Goal: Transaction & Acquisition: Subscribe to service/newsletter

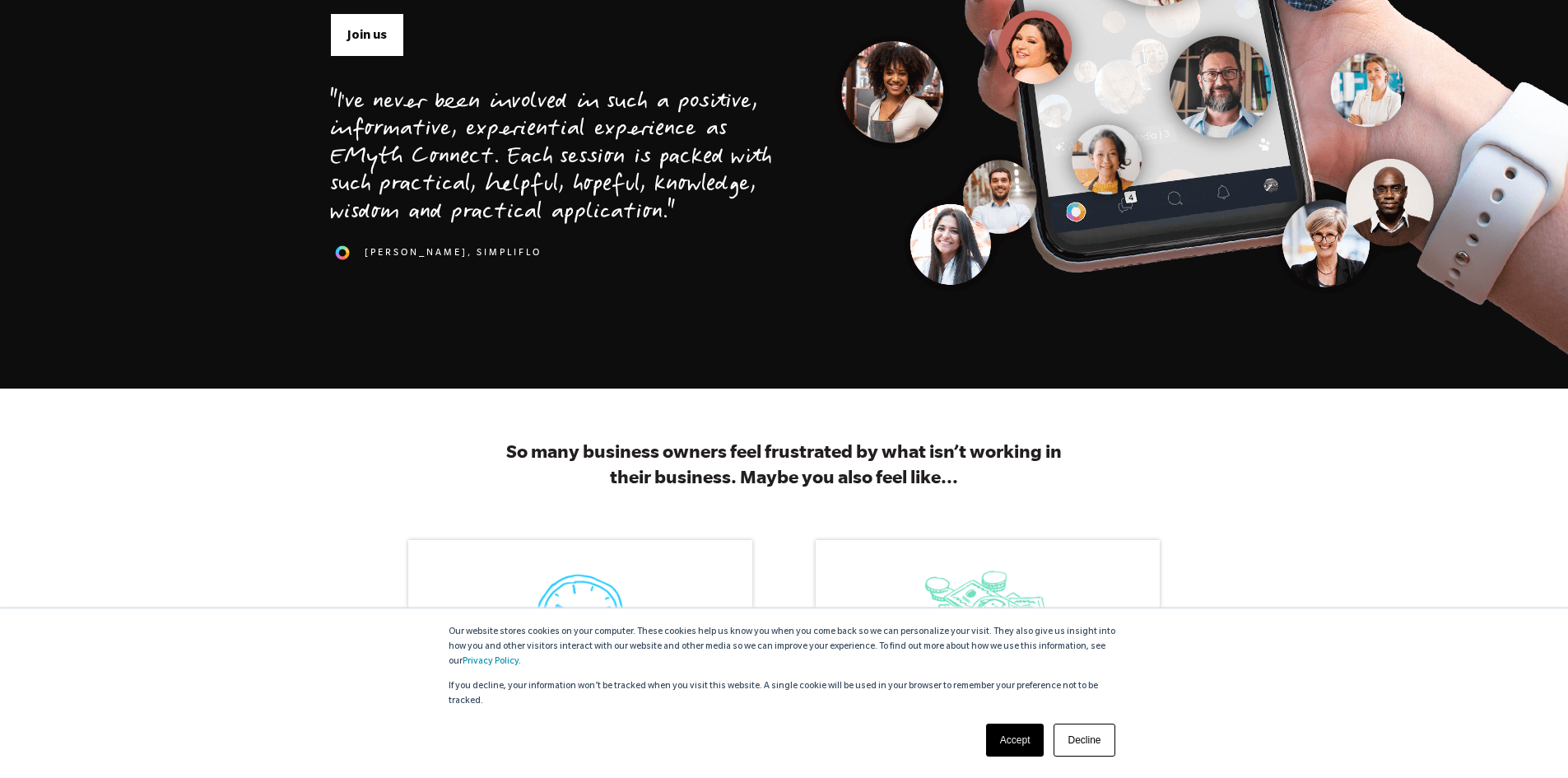
scroll to position [494, 0]
click at [1001, 741] on link "Accept" at bounding box center [1015, 741] width 58 height 33
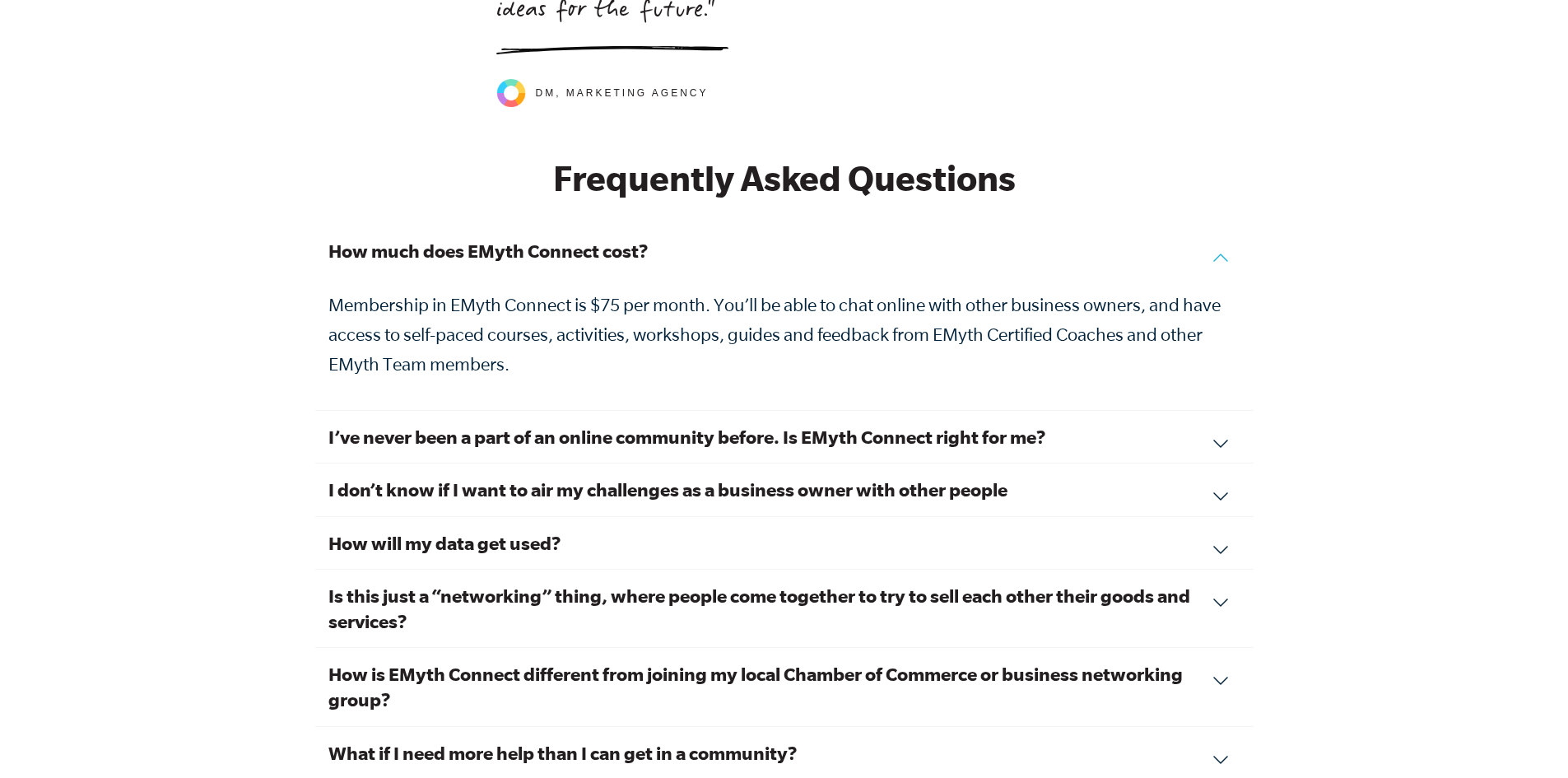
scroll to position [5518, 0]
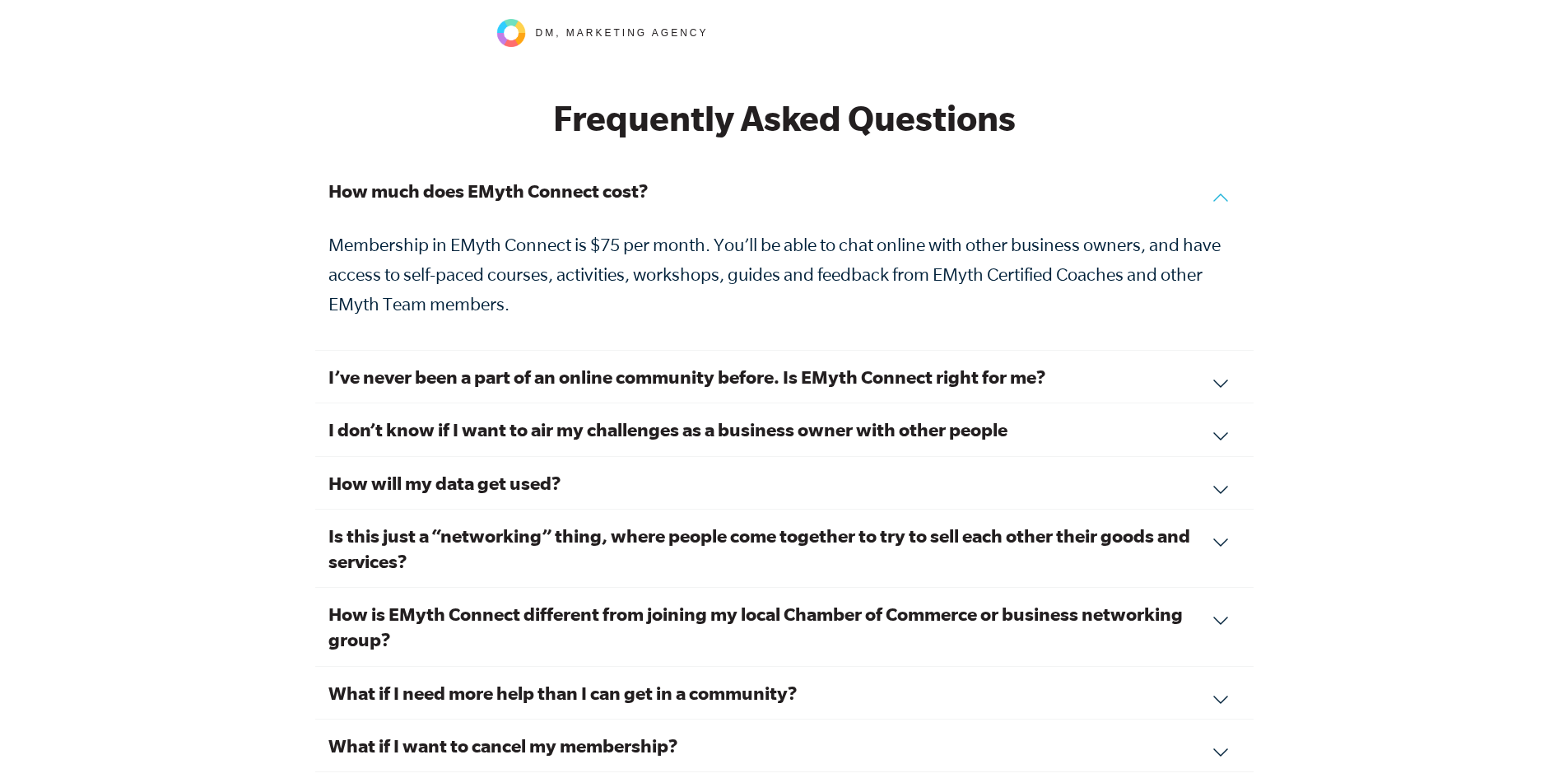
click at [1226, 416] on div "I don’t know if I want to air my challenges as a business owner with other peop…" at bounding box center [784, 429] width 938 height 52
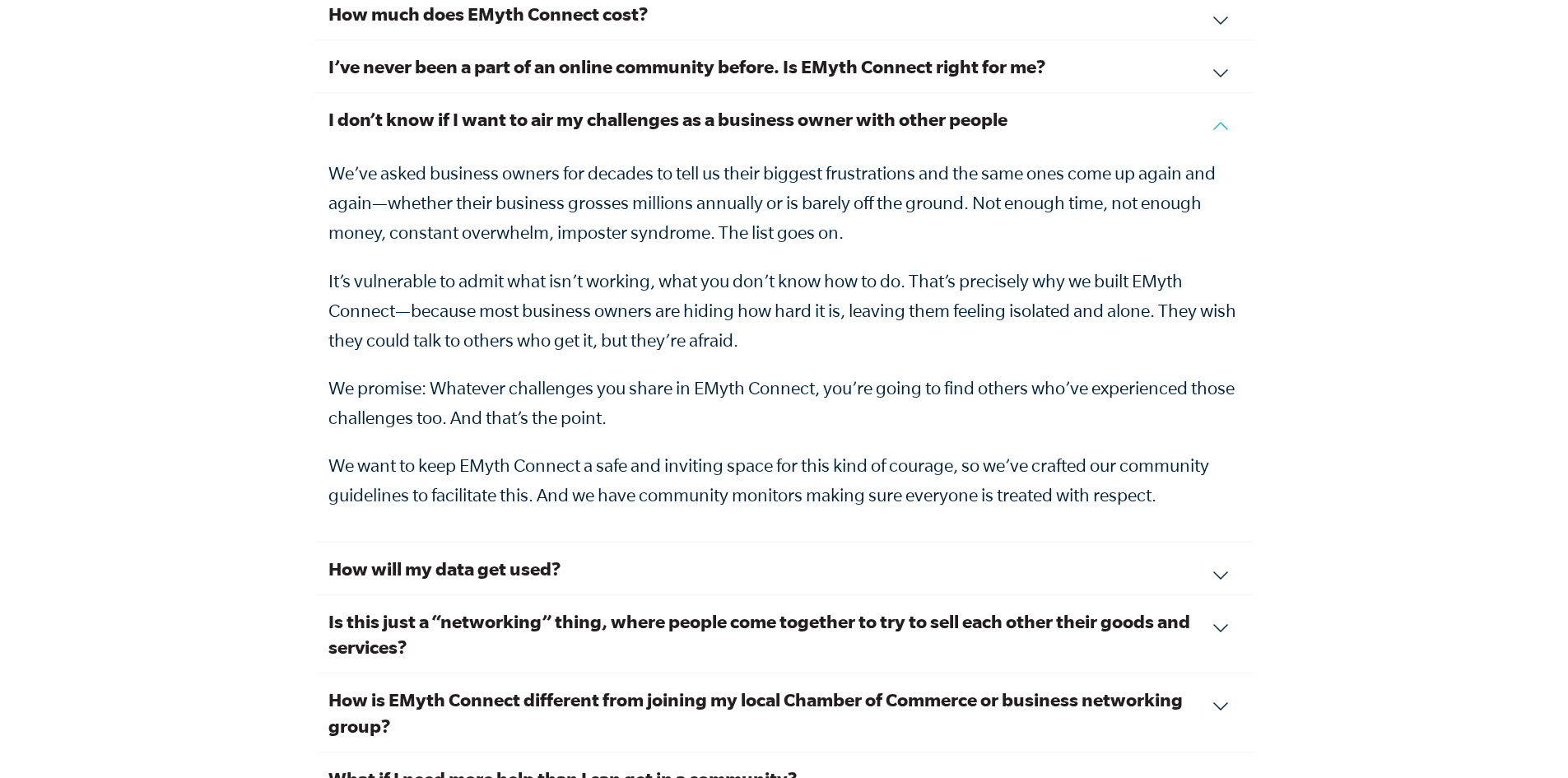
scroll to position [5765, 0]
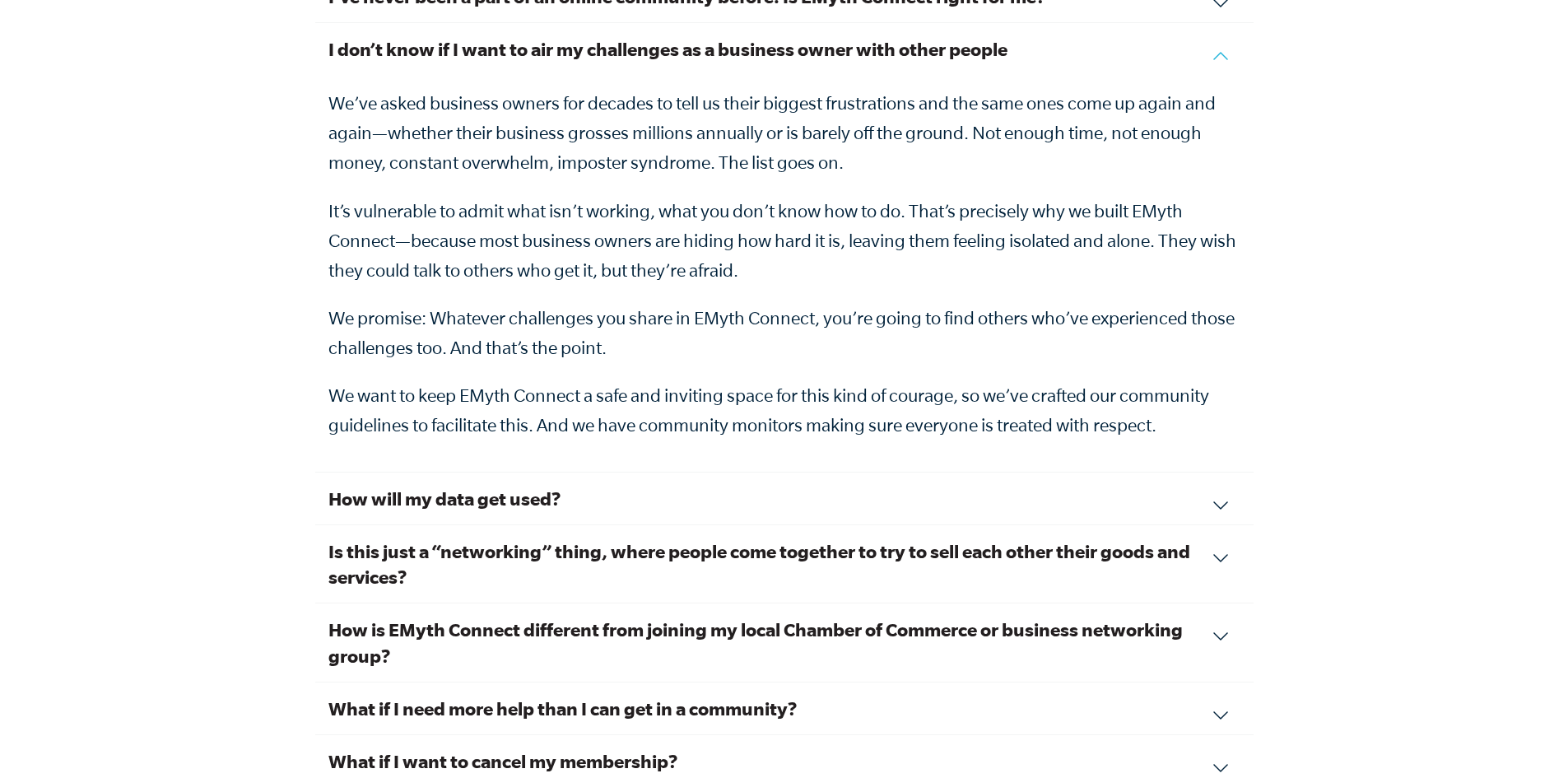
click at [1225, 536] on div "Is this just a “networking” thing, where people come together to try to sell ea…" at bounding box center [784, 565] width 938 height 78
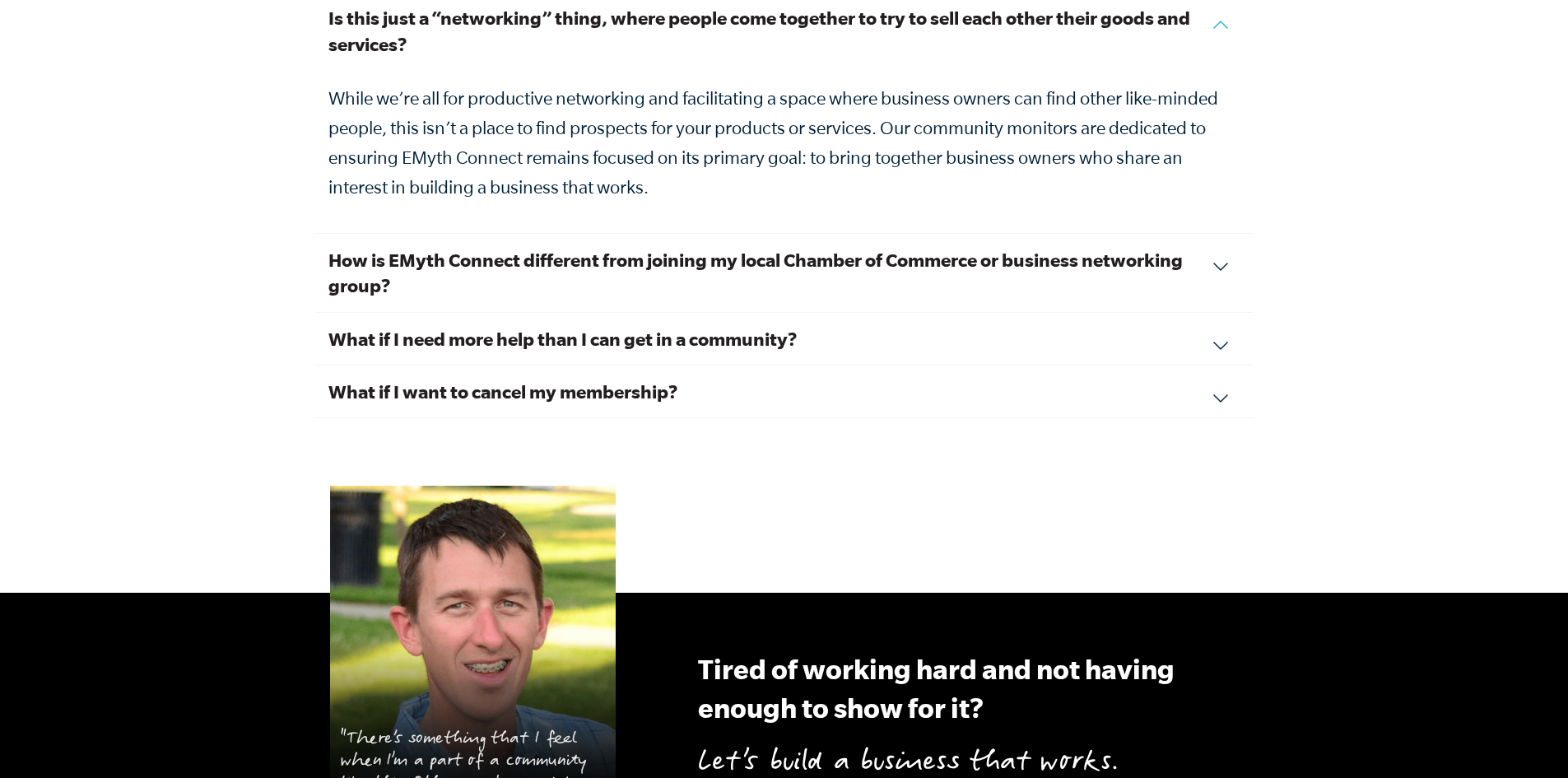
scroll to position [5930, 0]
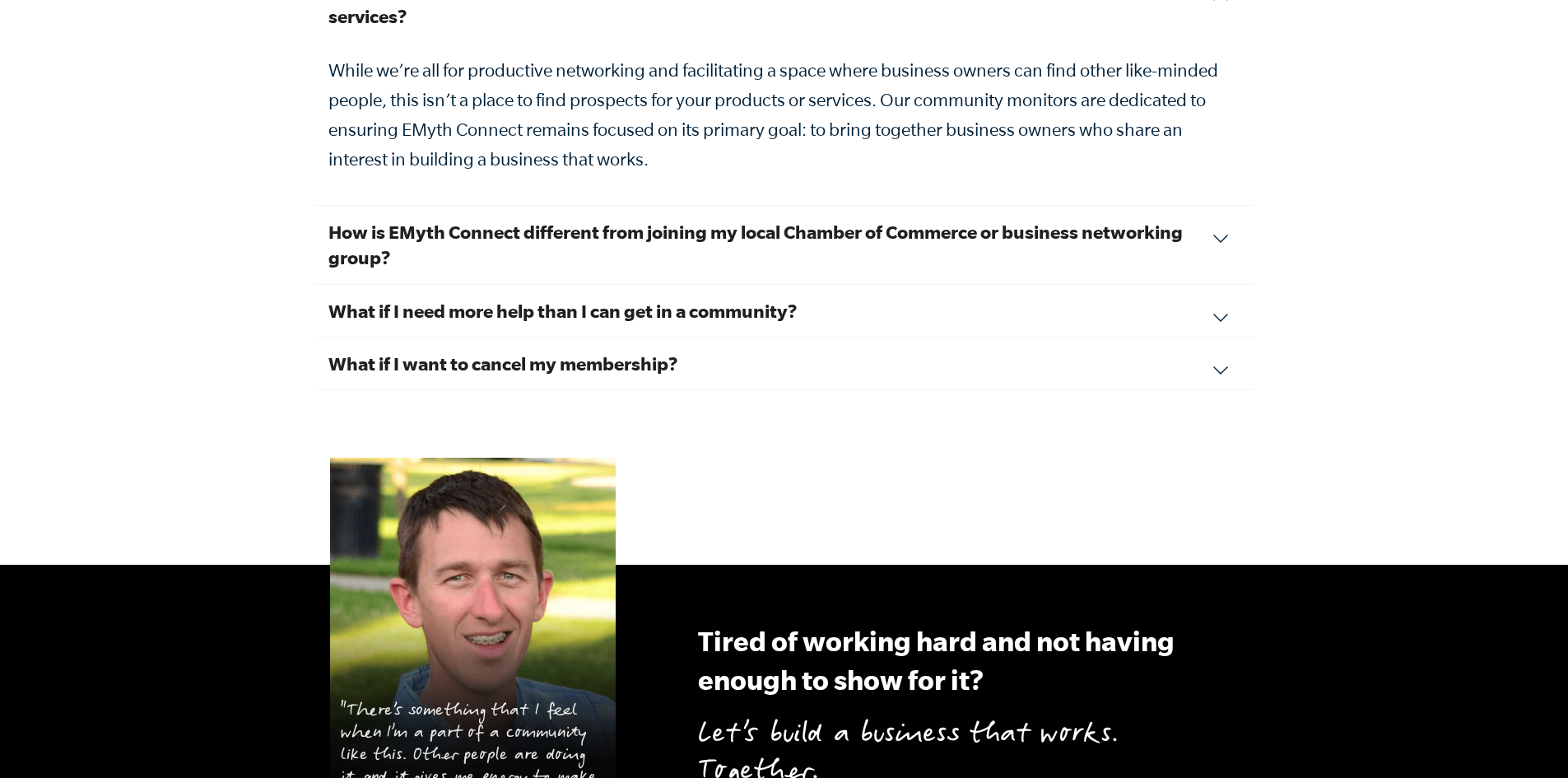
click at [1225, 210] on div "How is EMyth Connect different from joining my local Chamber of Commerce or bus…" at bounding box center [784, 245] width 938 height 78
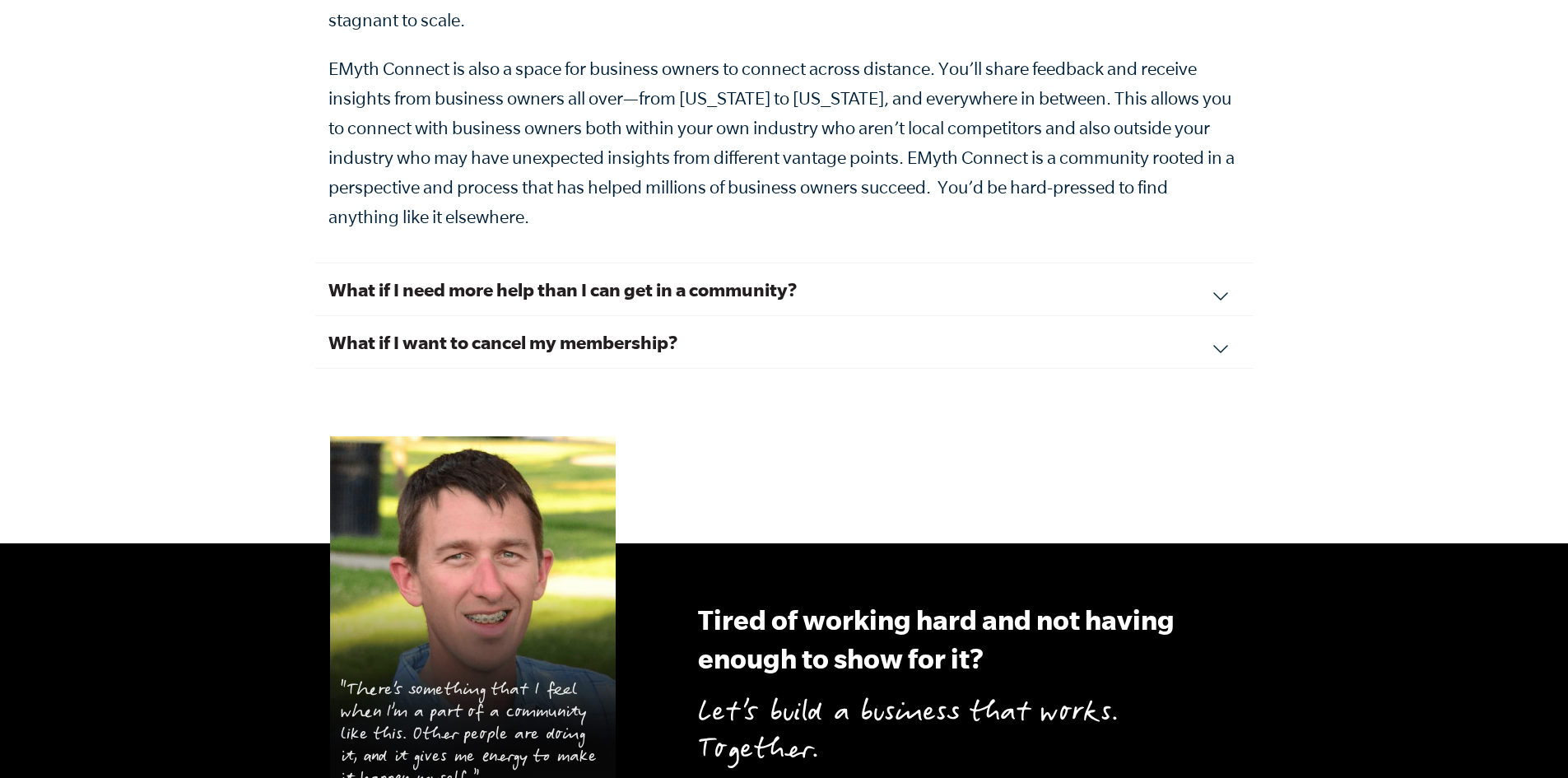
scroll to position [6177, 0]
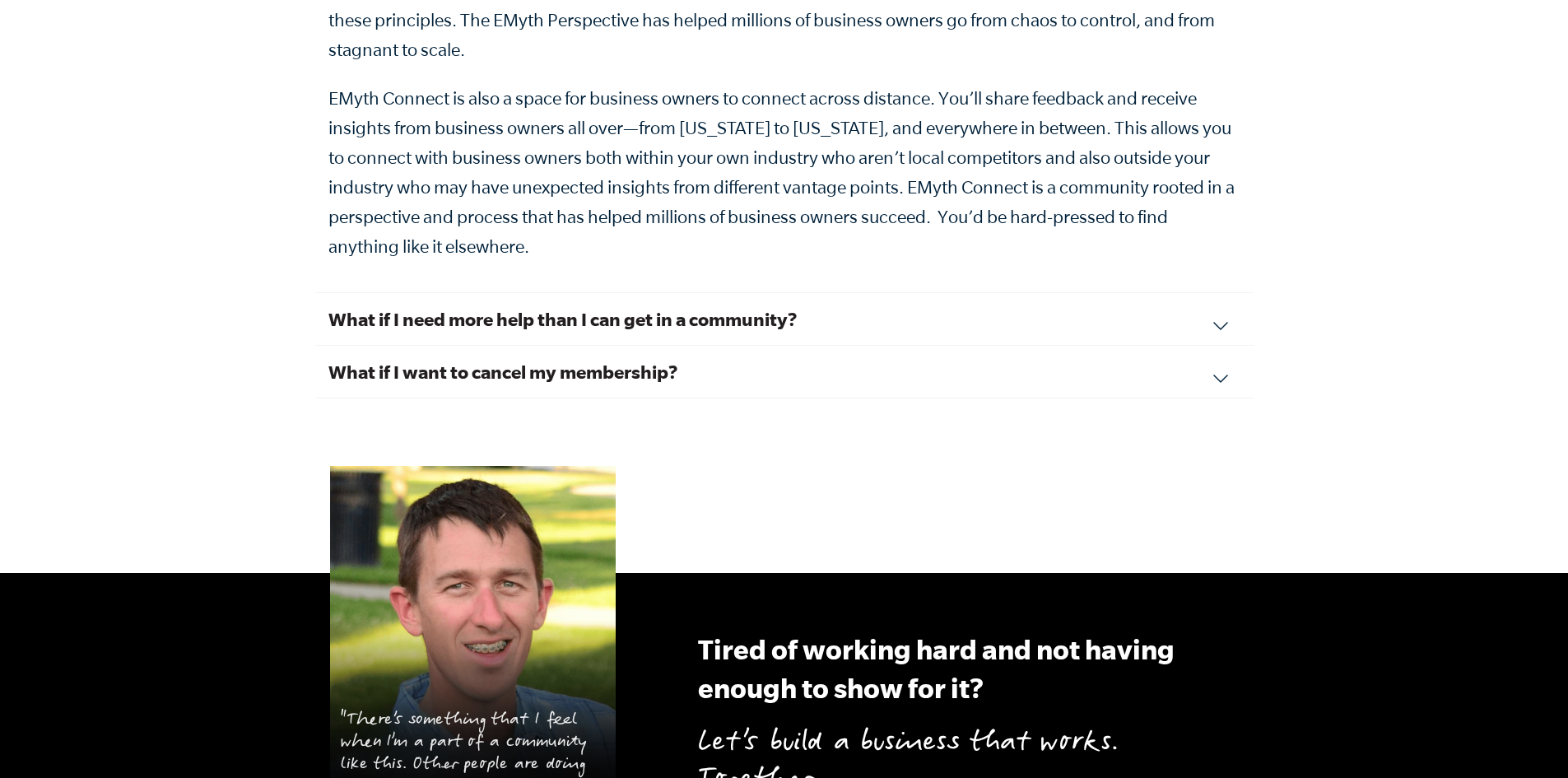
click at [1214, 184] on p "EMyth Connect is also a space for business owners to connect across distance. Y…" at bounding box center [784, 172] width 912 height 178
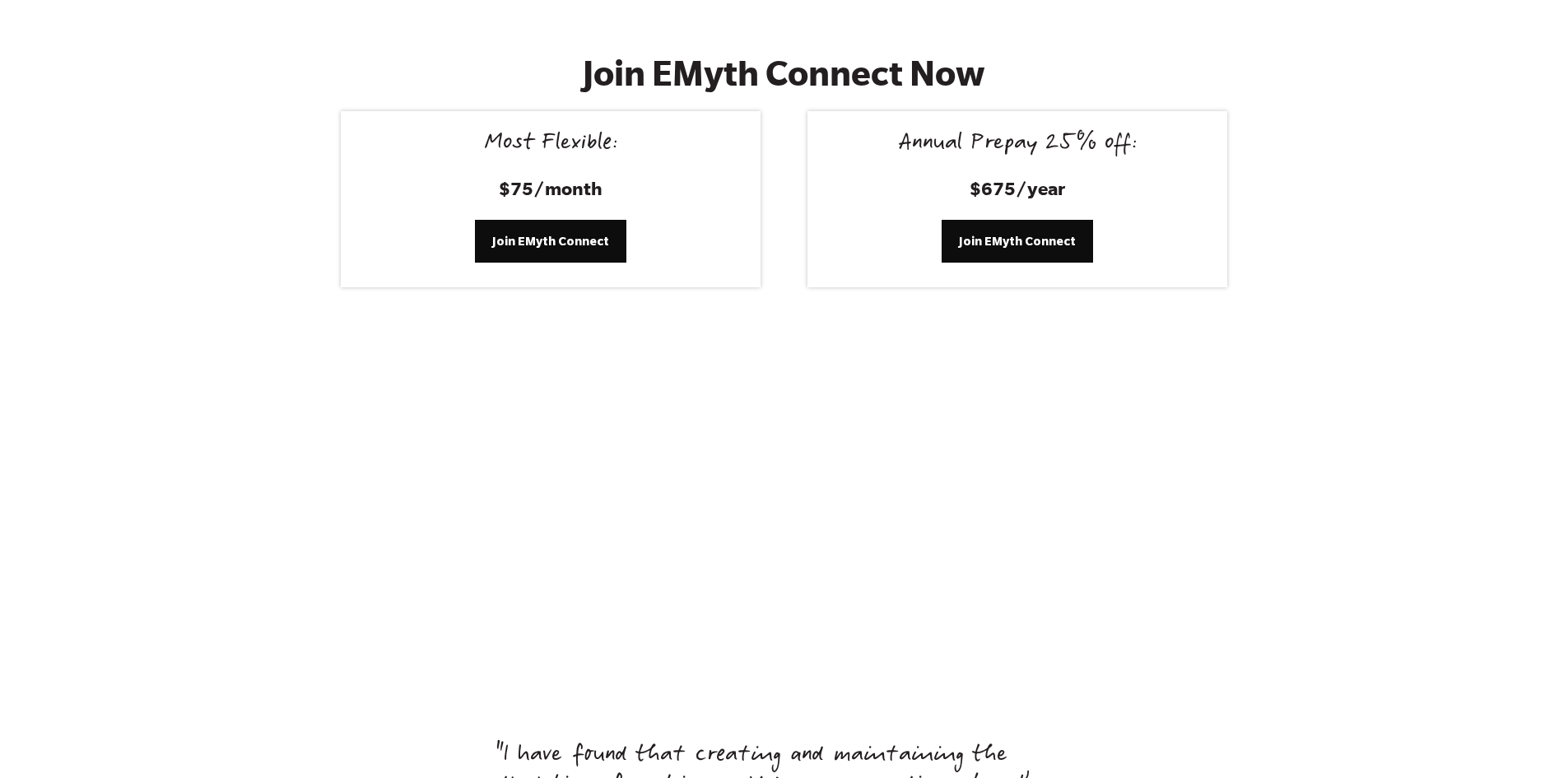
scroll to position [6670, 0]
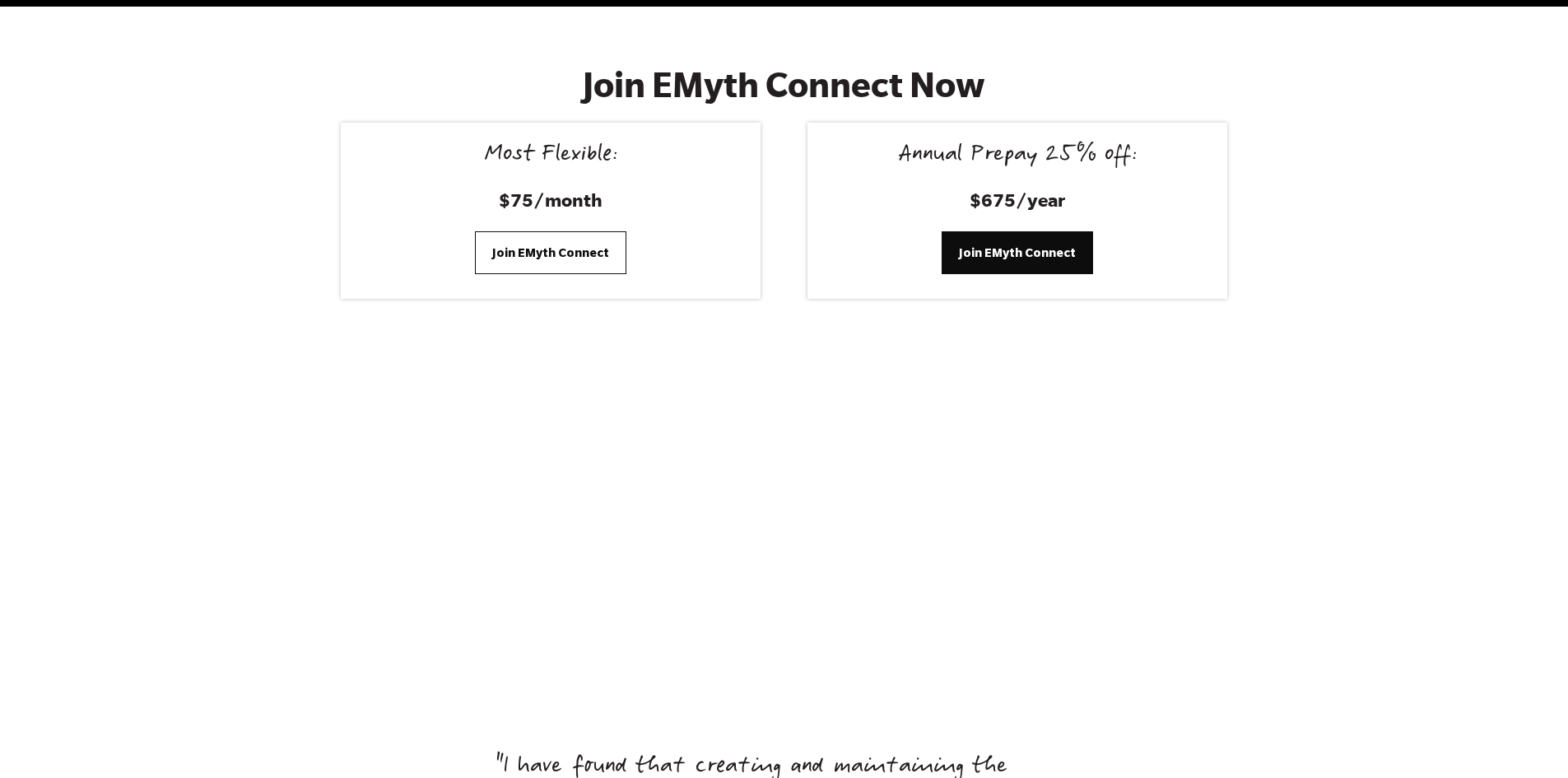
click at [485, 232] on link "Join EMyth Connect" at bounding box center [550, 252] width 152 height 42
click at [520, 232] on link "Join EMyth Connect" at bounding box center [550, 252] width 152 height 42
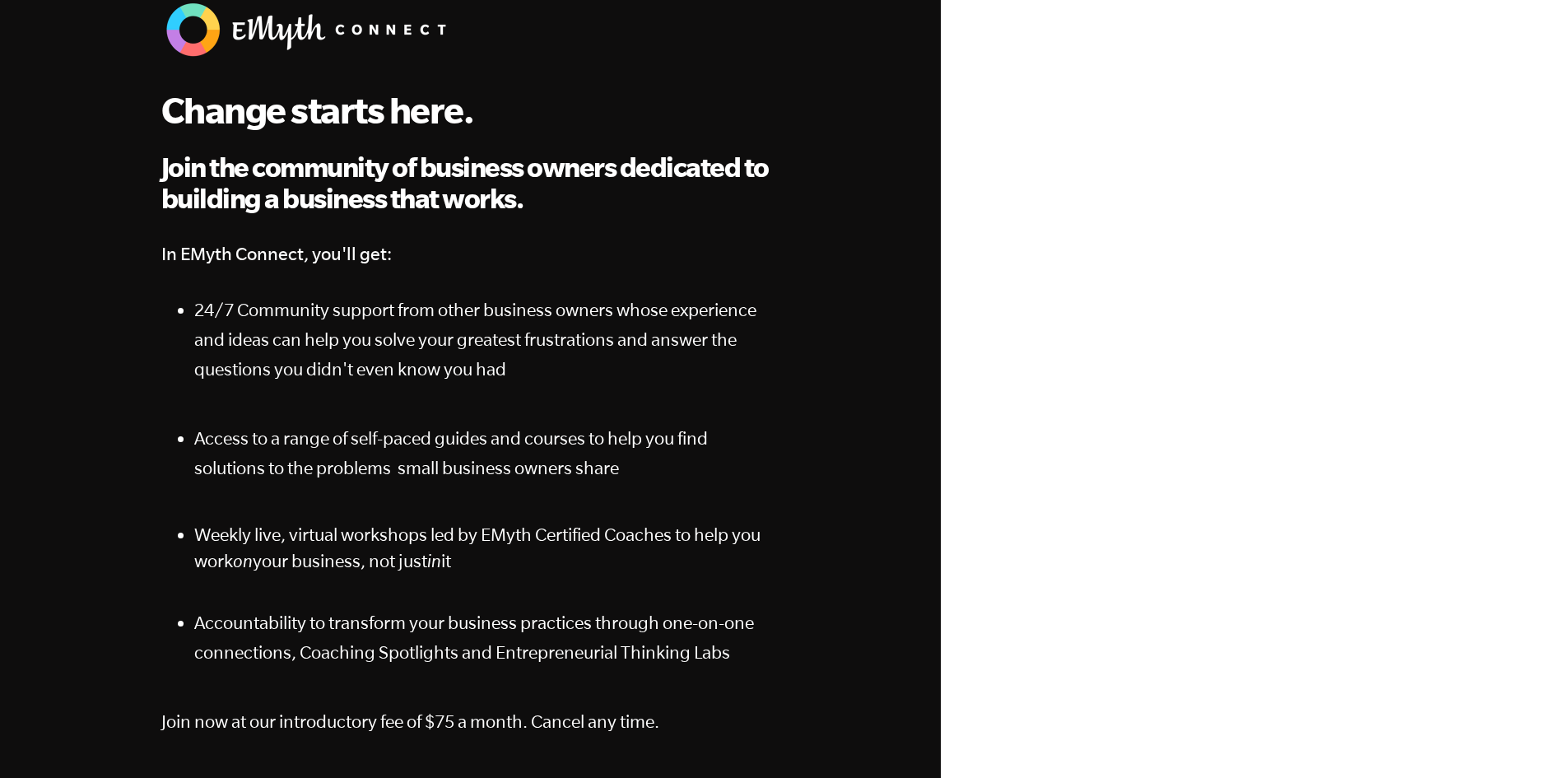
scroll to position [82, 0]
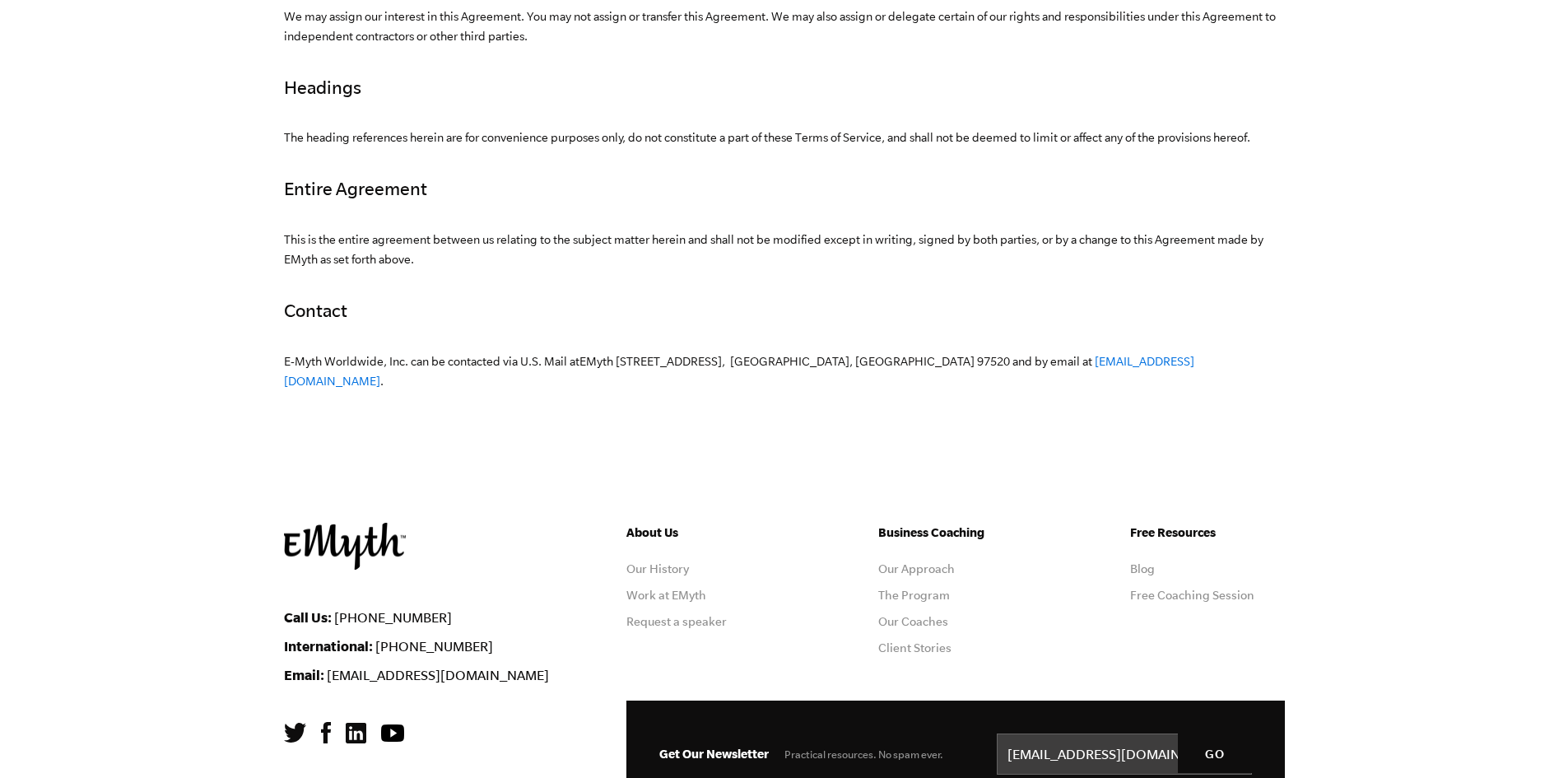
scroll to position [4941, 0]
